Goal: Information Seeking & Learning: Find specific fact

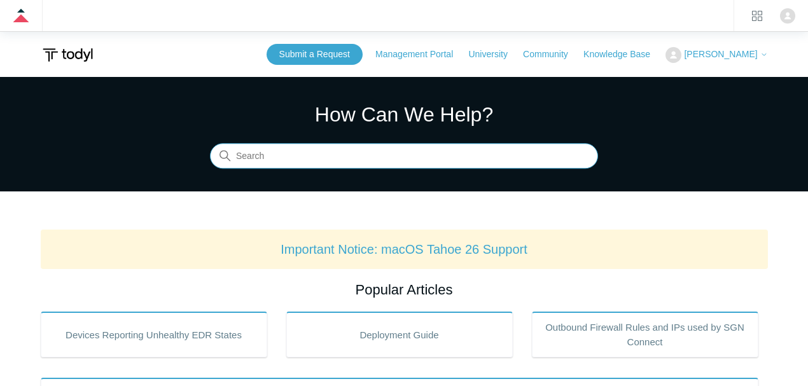
click at [277, 155] on input "Search" at bounding box center [404, 156] width 388 height 25
type input "products and deployment vi"
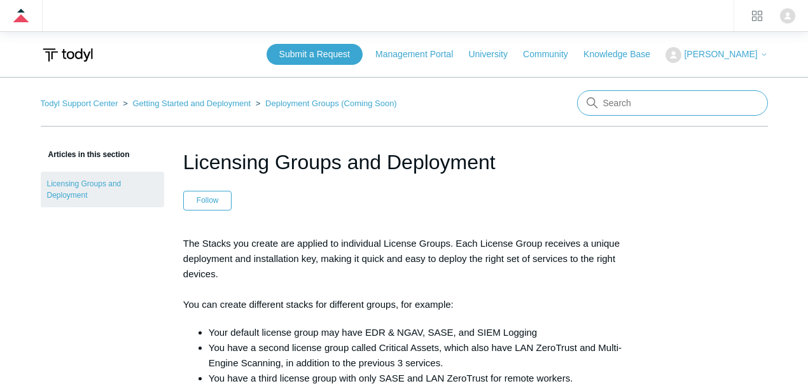
click at [626, 107] on input "Search" at bounding box center [672, 102] width 191 height 25
type input "deployment groups"
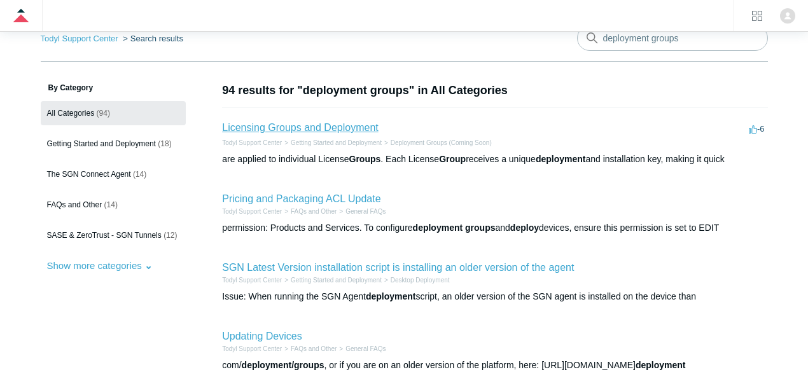
scroll to position [85, 0]
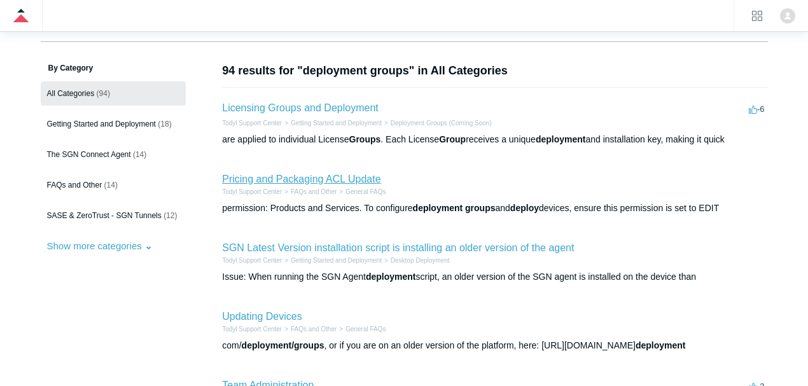
click at [344, 174] on link "Pricing and Packaging ACL Update" at bounding box center [301, 179] width 158 height 11
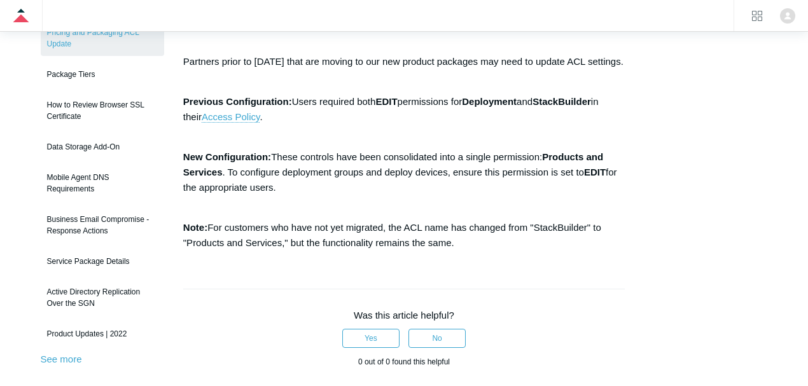
scroll to position [169, 0]
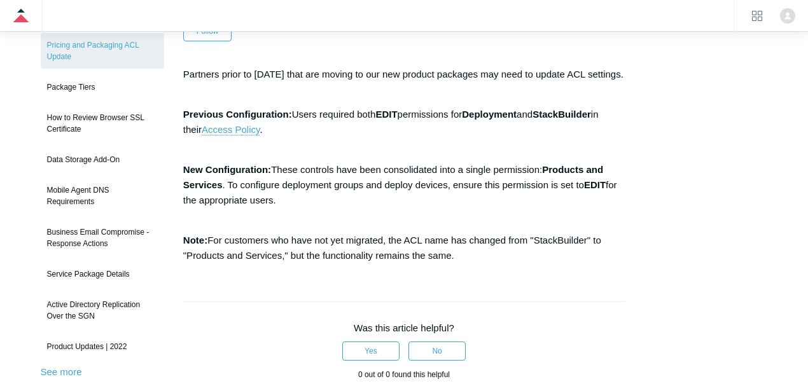
drag, startPoint x: 448, startPoint y: 263, endPoint x: 186, endPoint y: 71, distance: 324.9
click at [186, 71] on div "Partners prior to [DATE] that are moving to our new product packages may need t…" at bounding box center [403, 165] width 441 height 197
copy div "Partners prior to [DATE] that are moving to our new product packages may need t…"
click at [301, 171] on div "Partners prior to May 1, 2025 that are moving to our new product packages may n…" at bounding box center [403, 165] width 441 height 197
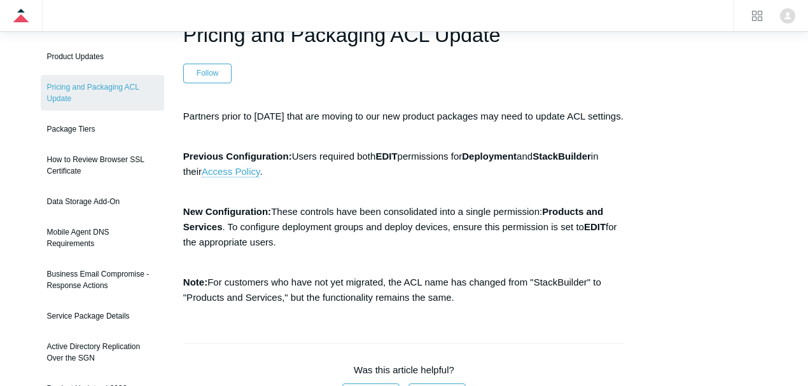
scroll to position [127, 0]
